Goal: Information Seeking & Learning: Learn about a topic

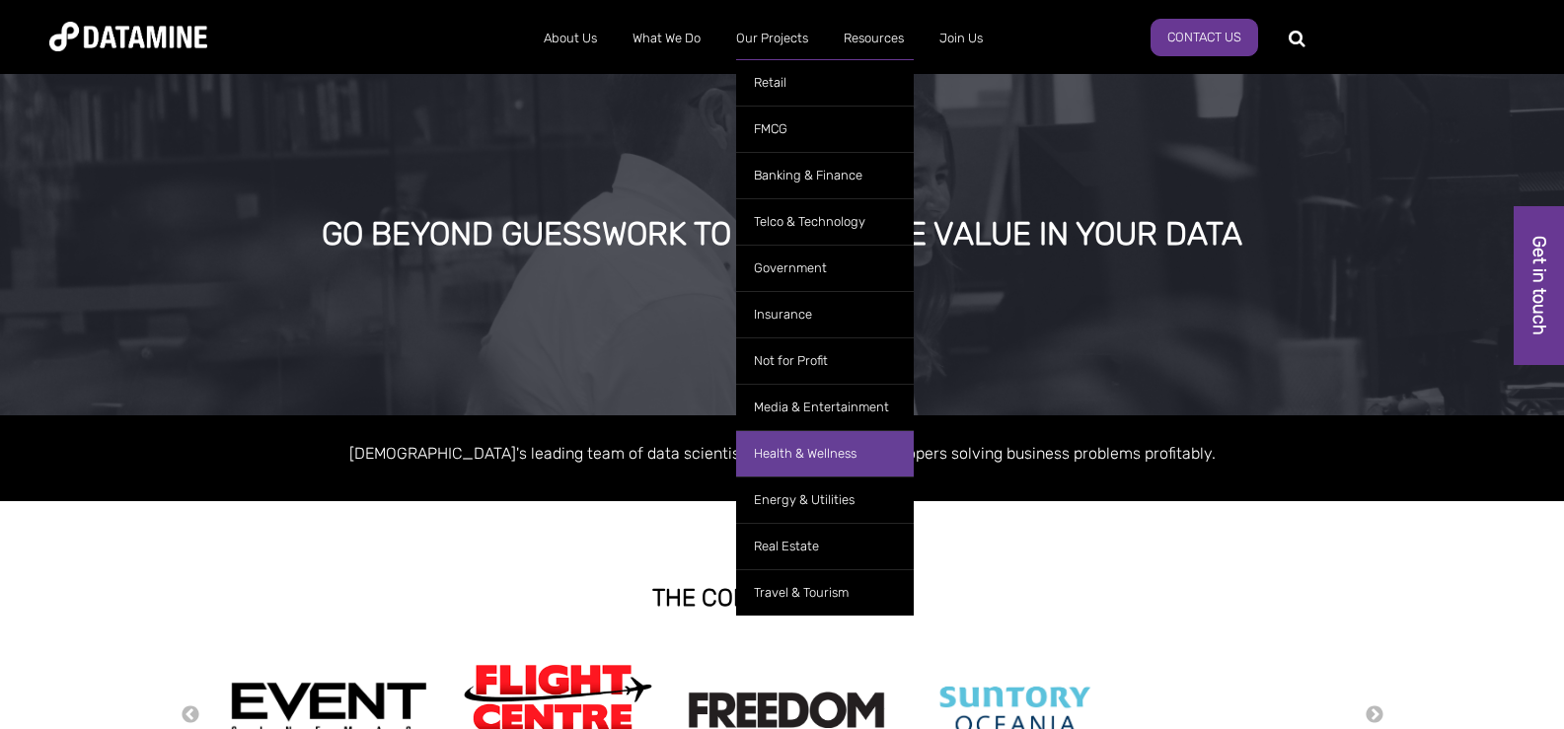
click at [792, 455] on link "Health & Wellness" at bounding box center [825, 453] width 178 height 46
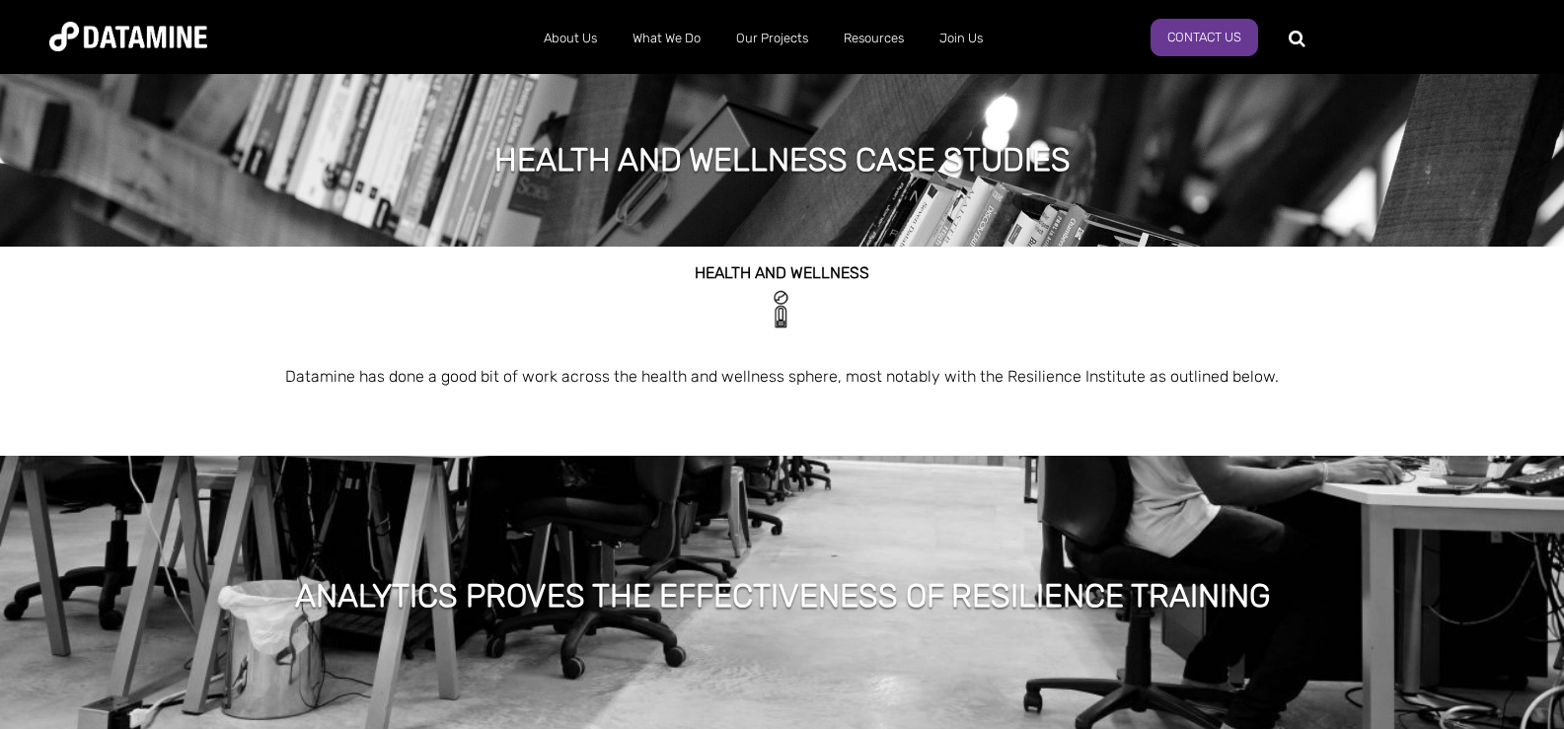
click at [554, 173] on h1 "health and wellness case studies" at bounding box center [782, 159] width 576 height 43
copy h1 "health"
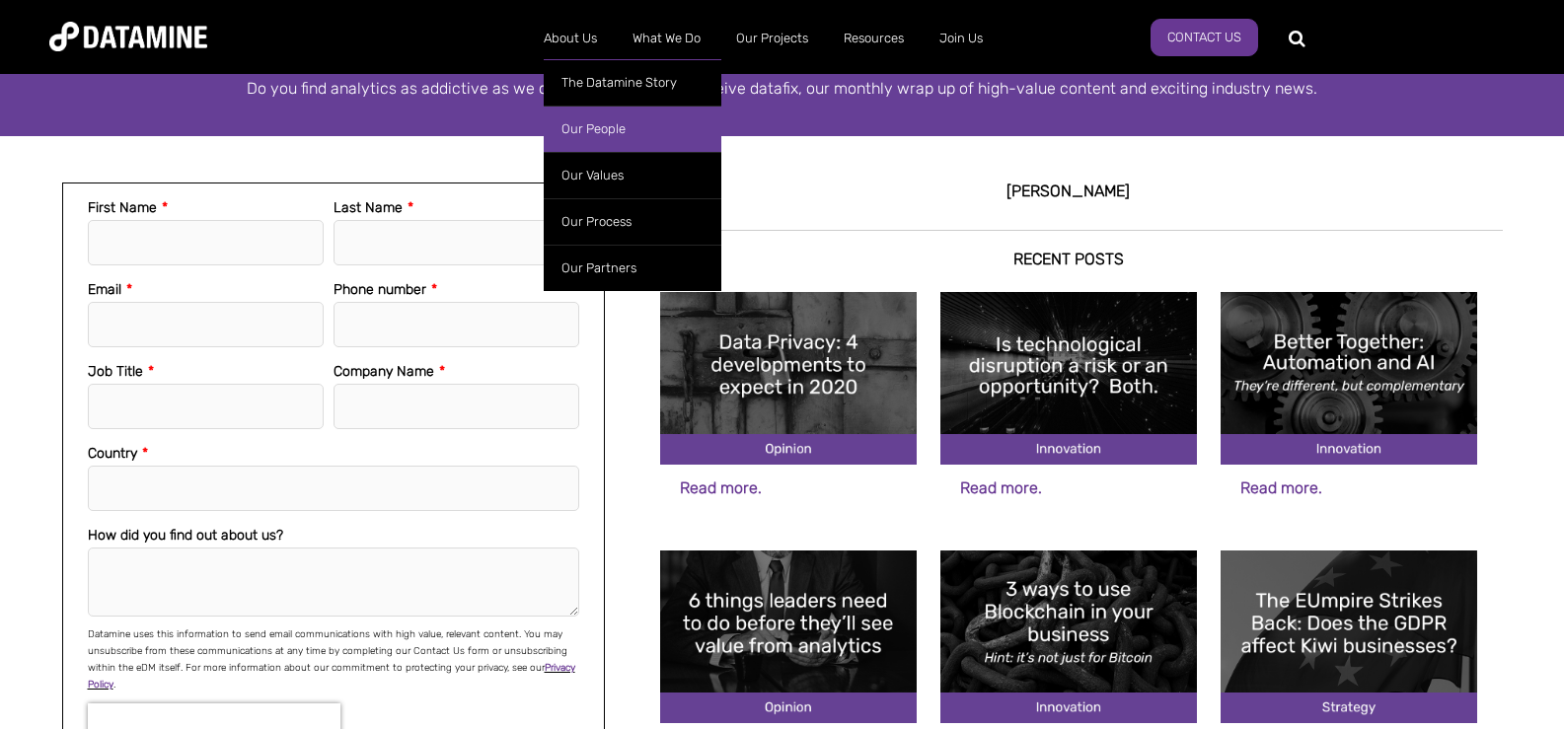
click at [623, 130] on link "Our People" at bounding box center [633, 129] width 178 height 46
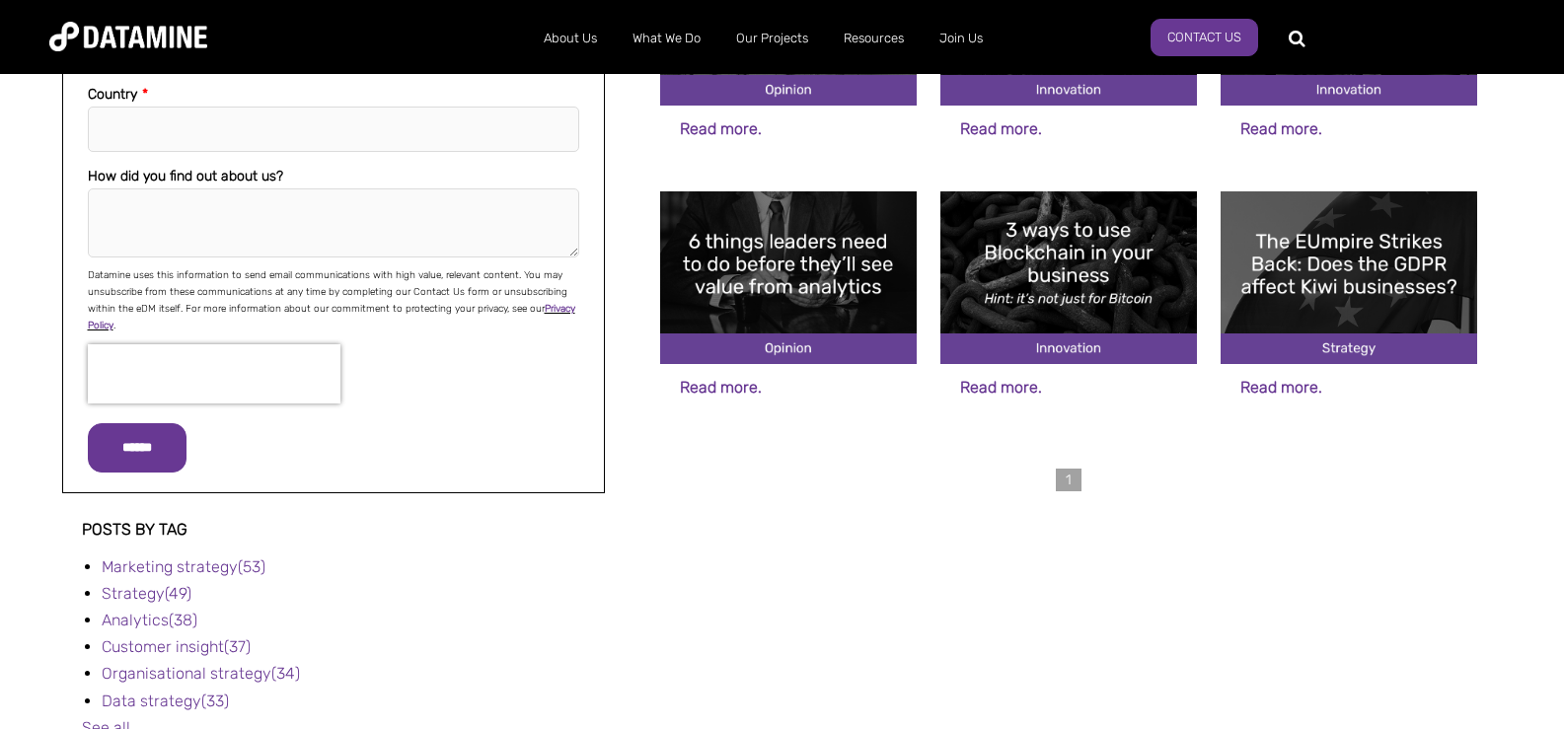
scroll to position [759, 0]
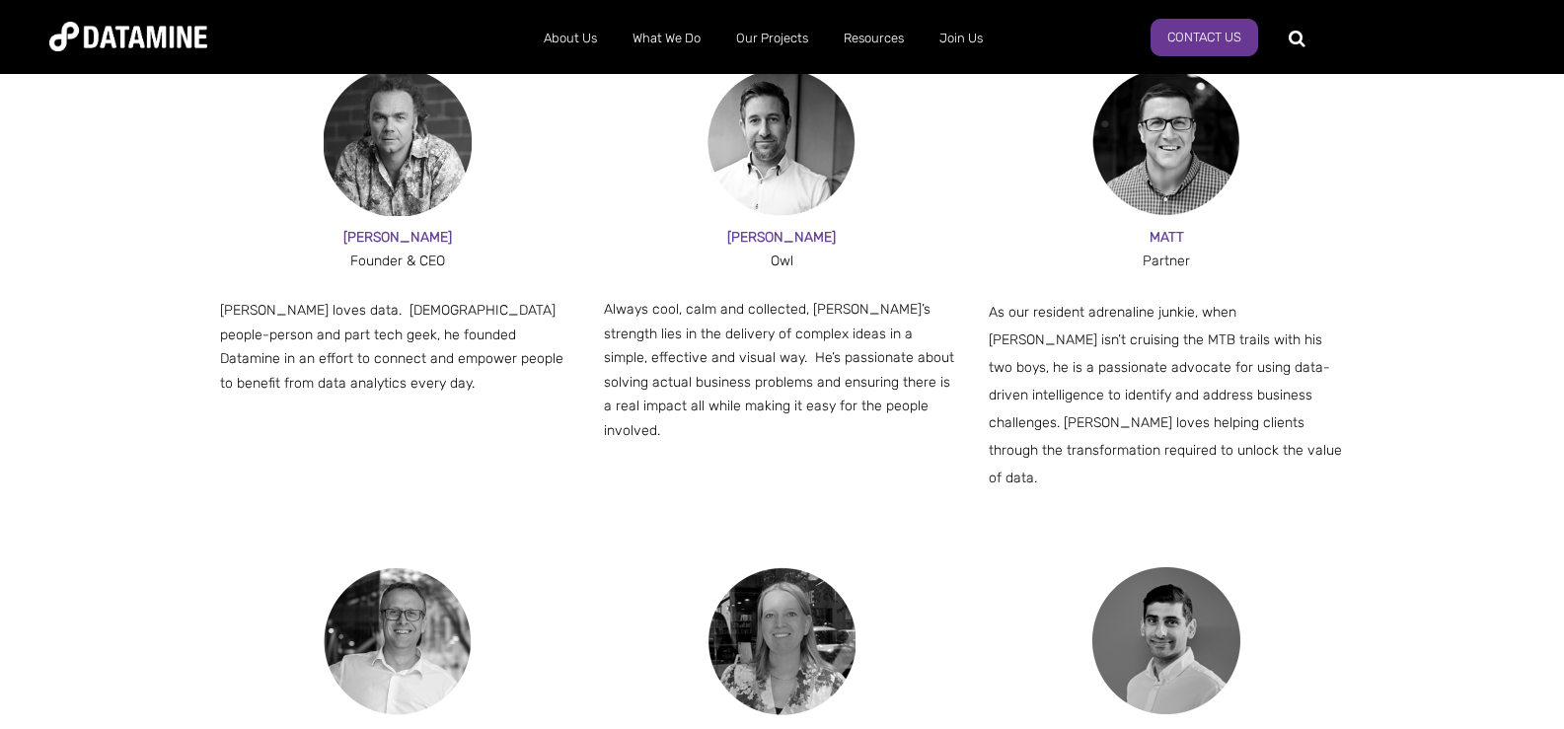
click at [392, 266] on div "Founder & CEO" at bounding box center [398, 262] width 356 height 25
click at [392, 265] on div "Founder & CEO" at bounding box center [398, 262] width 356 height 25
copy div "Founder & CEO"
